Goal: Task Accomplishment & Management: Manage account settings

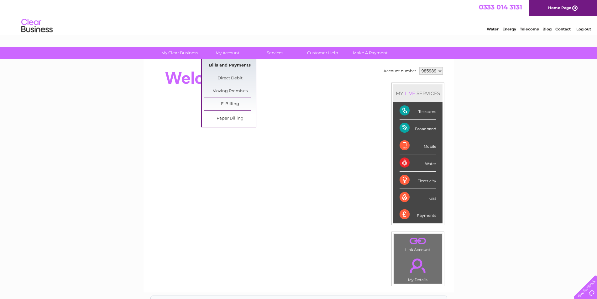
click at [224, 59] on link "Bills and Payments" at bounding box center [230, 65] width 52 height 13
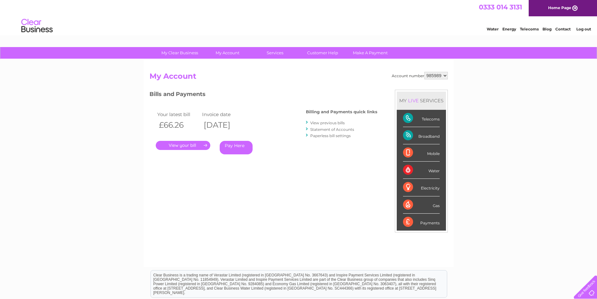
click at [330, 122] on link "View previous bills" at bounding box center [327, 122] width 34 height 5
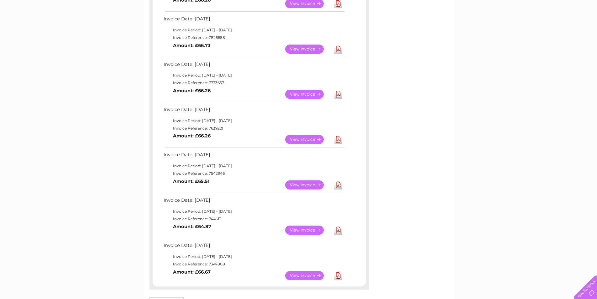
scroll to position [282, 0]
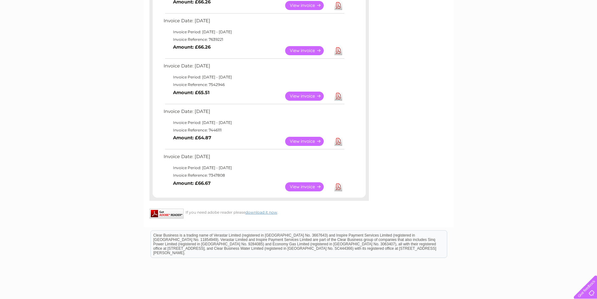
click at [294, 184] on link "View" at bounding box center [308, 186] width 46 height 9
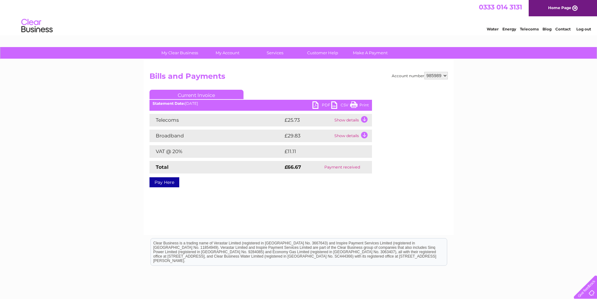
click at [355, 103] on link "Print" at bounding box center [359, 105] width 19 height 9
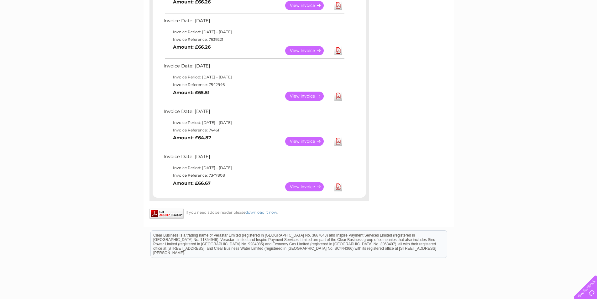
click at [290, 140] on link "View" at bounding box center [308, 141] width 46 height 9
click at [297, 141] on link "View" at bounding box center [308, 141] width 46 height 9
click at [341, 143] on link "Download" at bounding box center [338, 141] width 8 height 9
click at [305, 137] on link "View" at bounding box center [308, 141] width 46 height 9
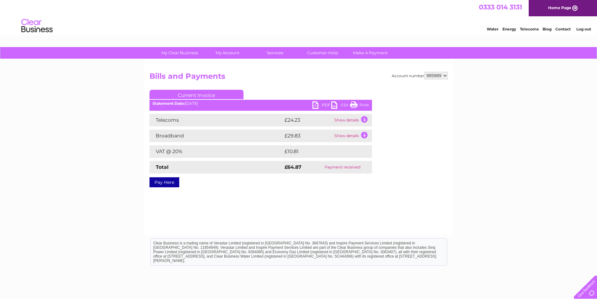
click at [366, 102] on link "Print" at bounding box center [359, 105] width 19 height 9
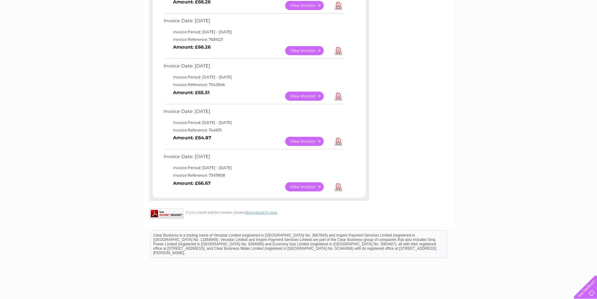
click at [304, 96] on link "View" at bounding box center [308, 95] width 46 height 9
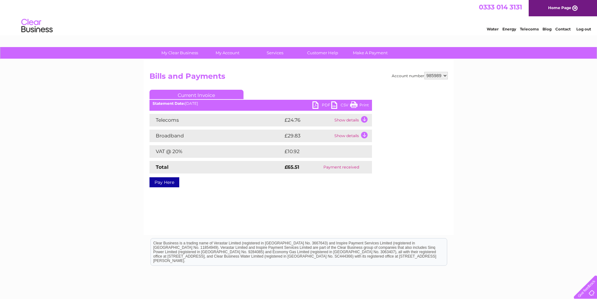
click at [362, 102] on link "Print" at bounding box center [359, 105] width 19 height 9
